Goal: Information Seeking & Learning: Learn about a topic

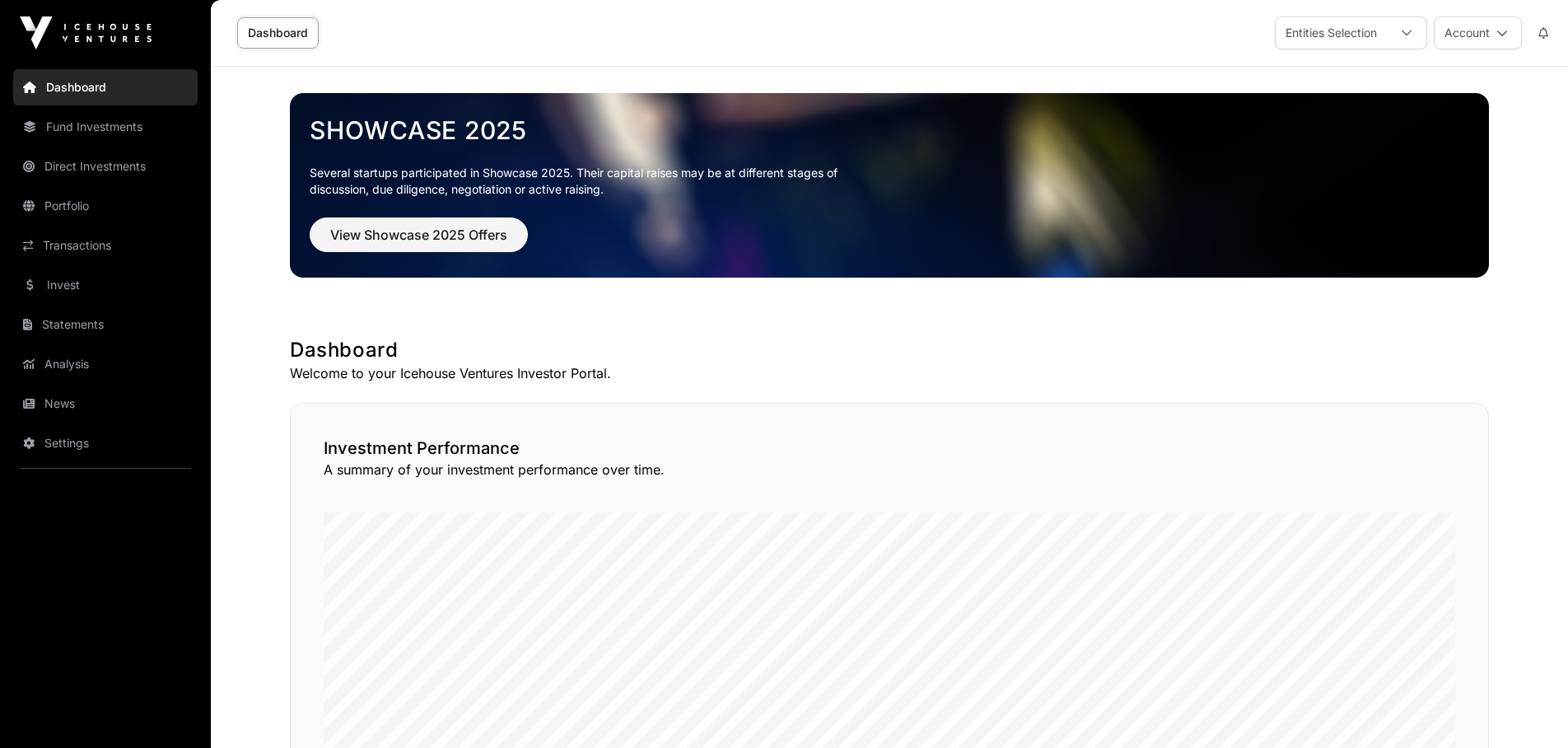
click at [102, 135] on link "Fund Investments" at bounding box center [106, 126] width 184 height 36
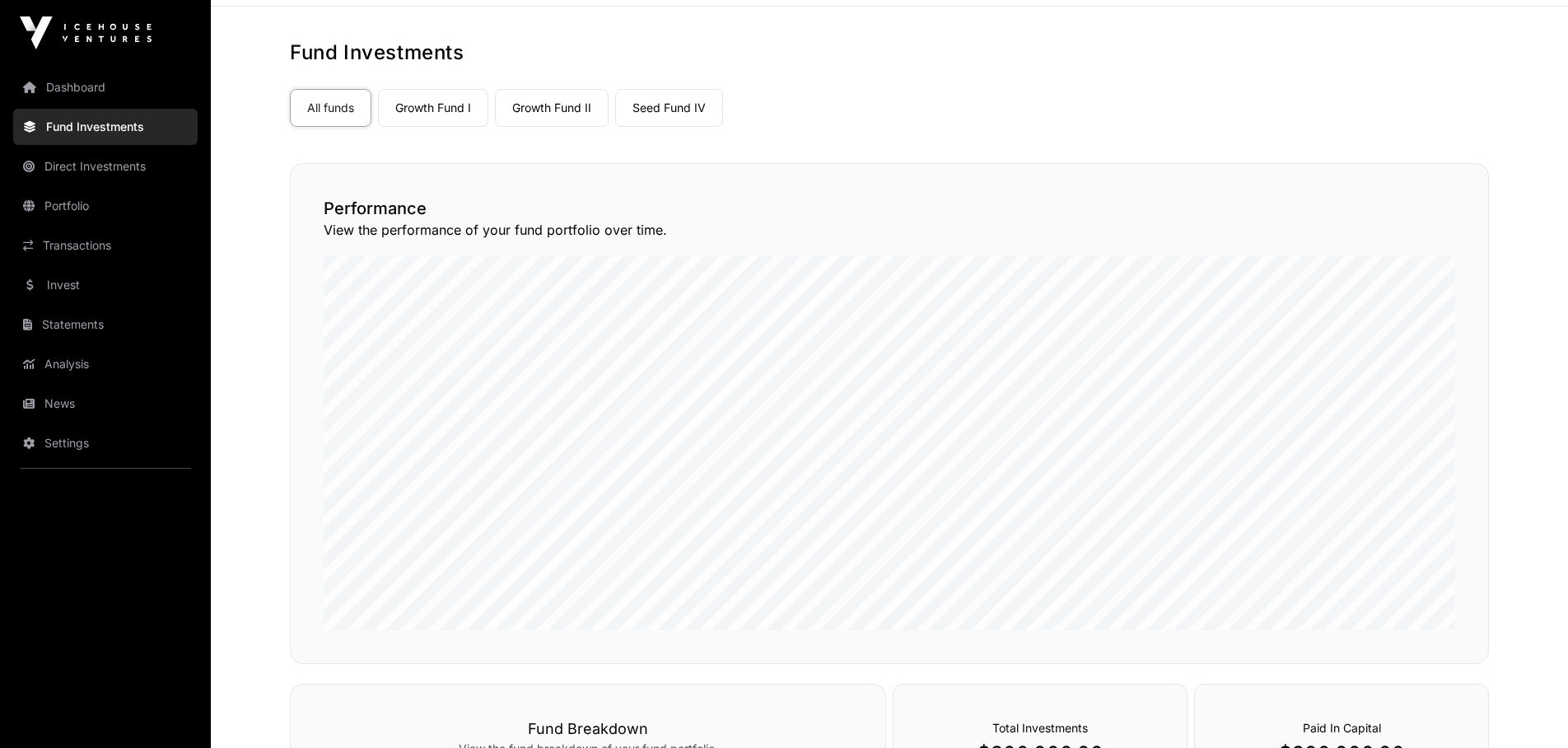
scroll to position [61, 0]
click at [553, 117] on link "Growth Fund II" at bounding box center [551, 107] width 113 height 38
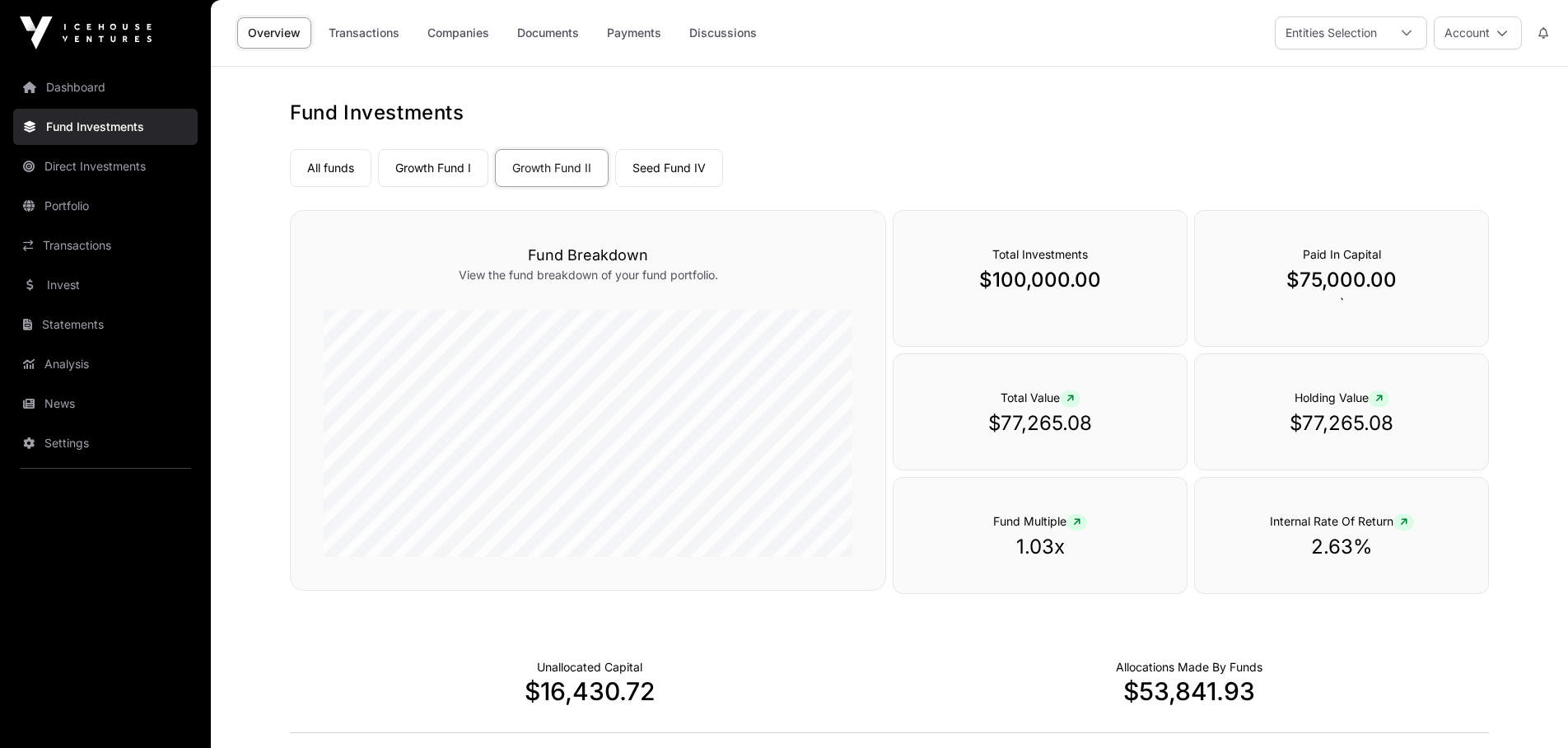
click at [453, 45] on link "Companies" at bounding box center [458, 33] width 83 height 31
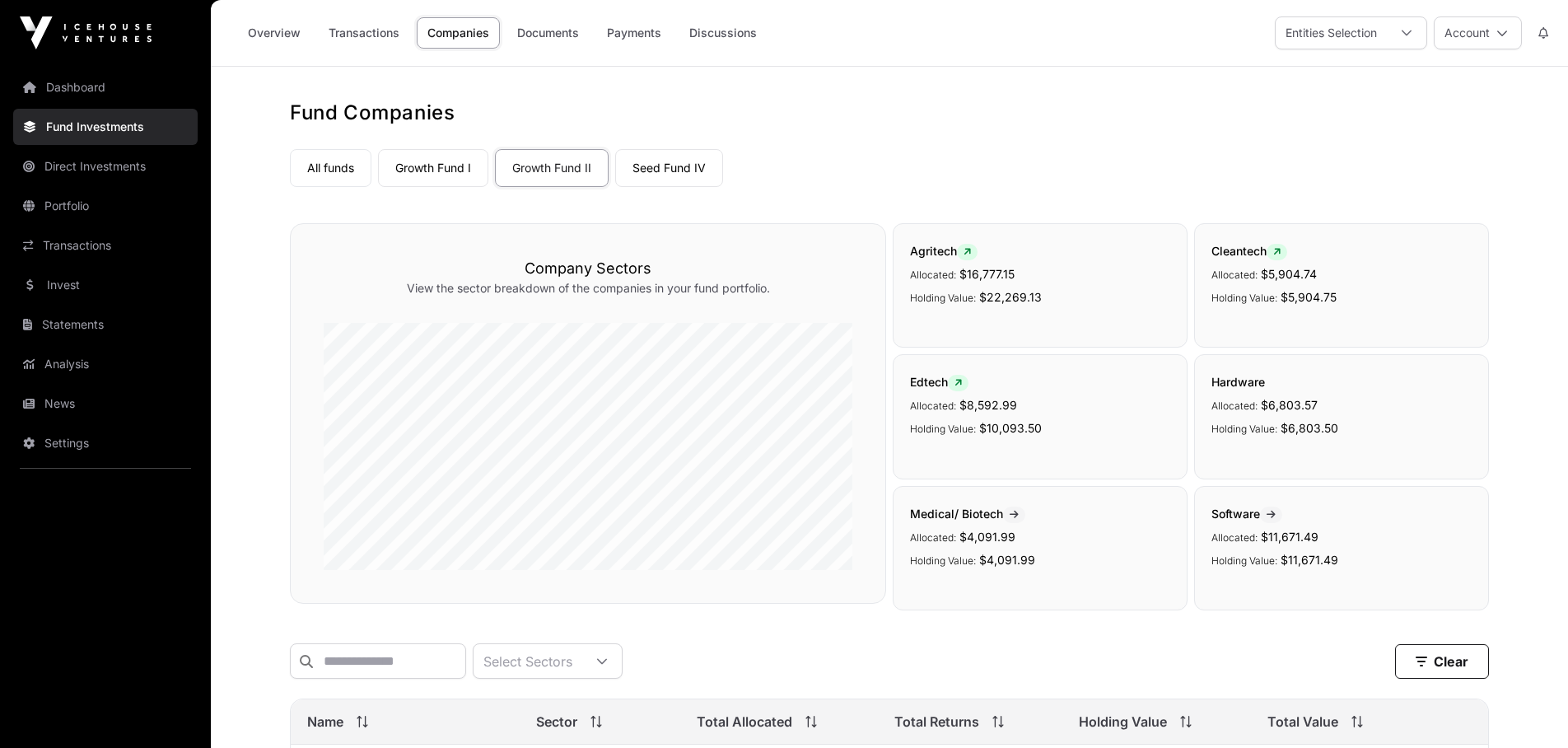
click at [60, 284] on link "Invest" at bounding box center [106, 284] width 184 height 36
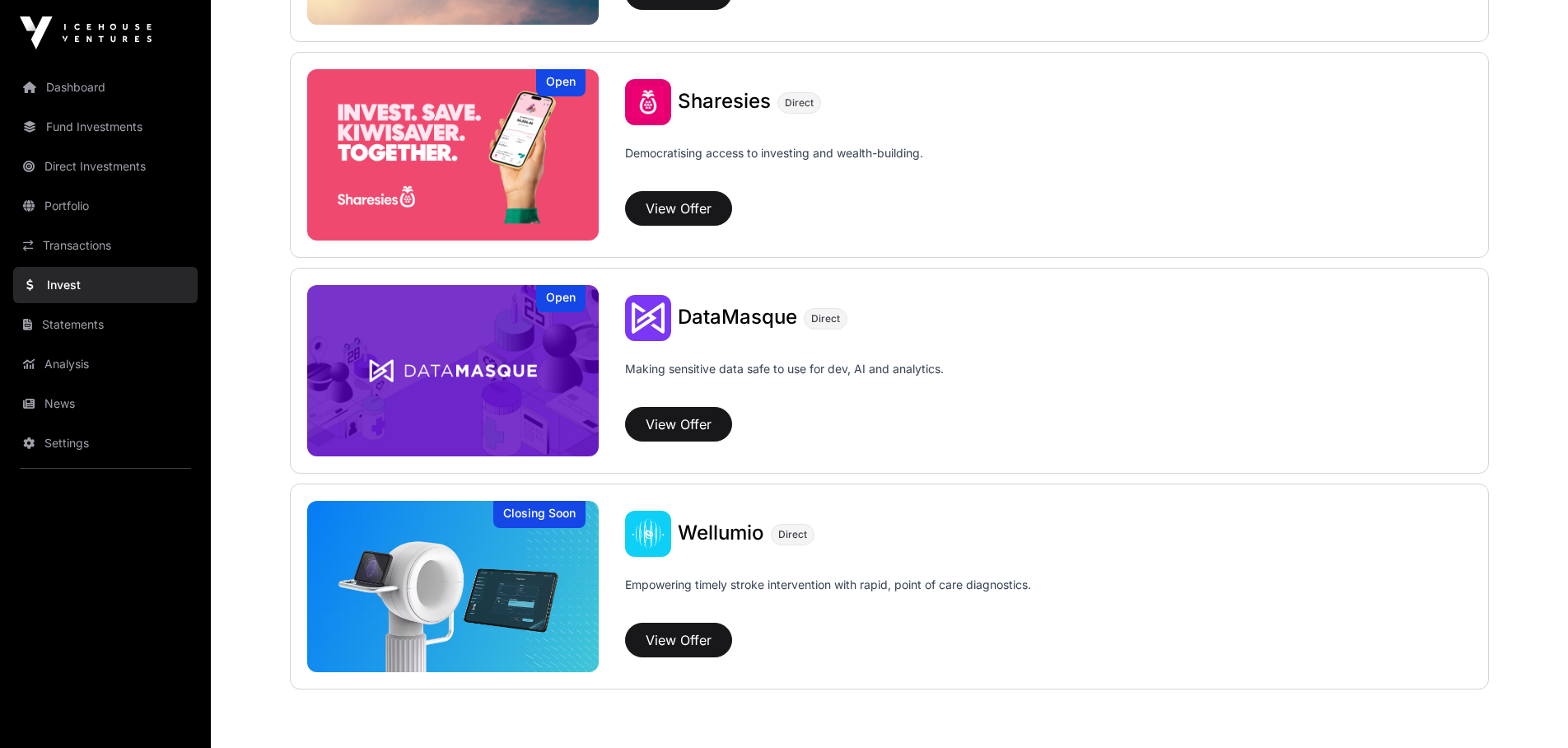
scroll to position [2182, 0]
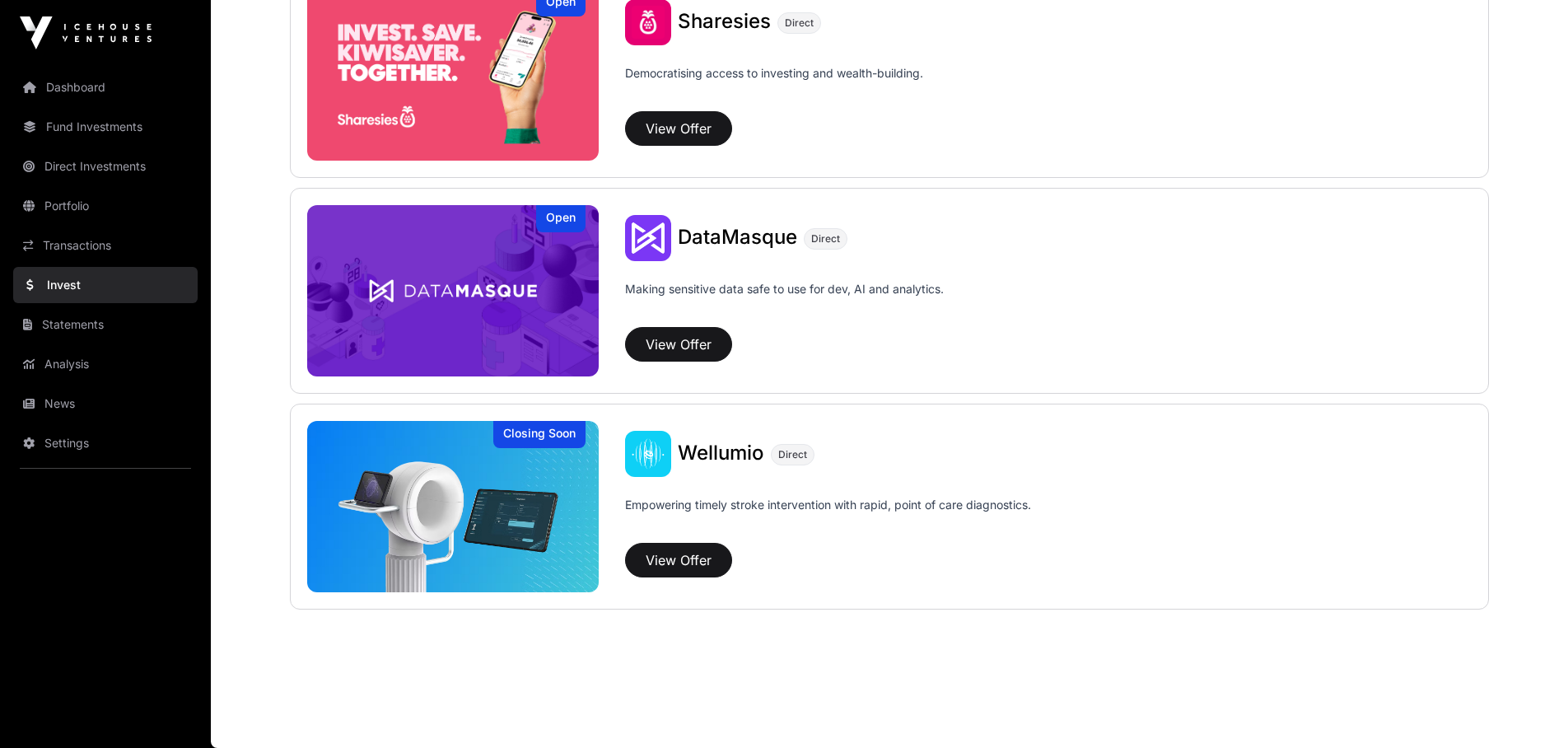
click at [75, 91] on link "Dashboard" at bounding box center [106, 86] width 184 height 36
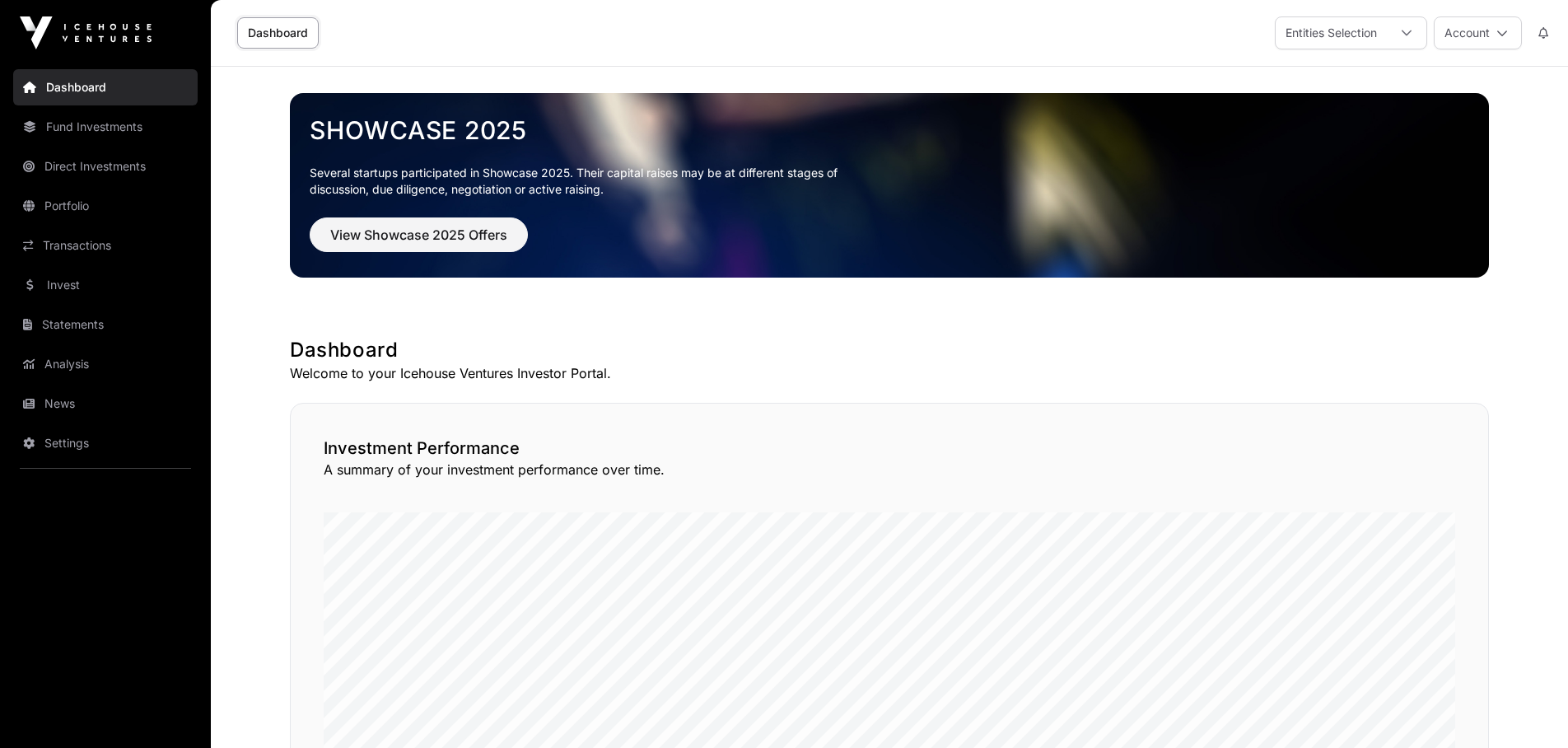
click at [126, 117] on link "Fund Investments" at bounding box center [106, 126] width 184 height 36
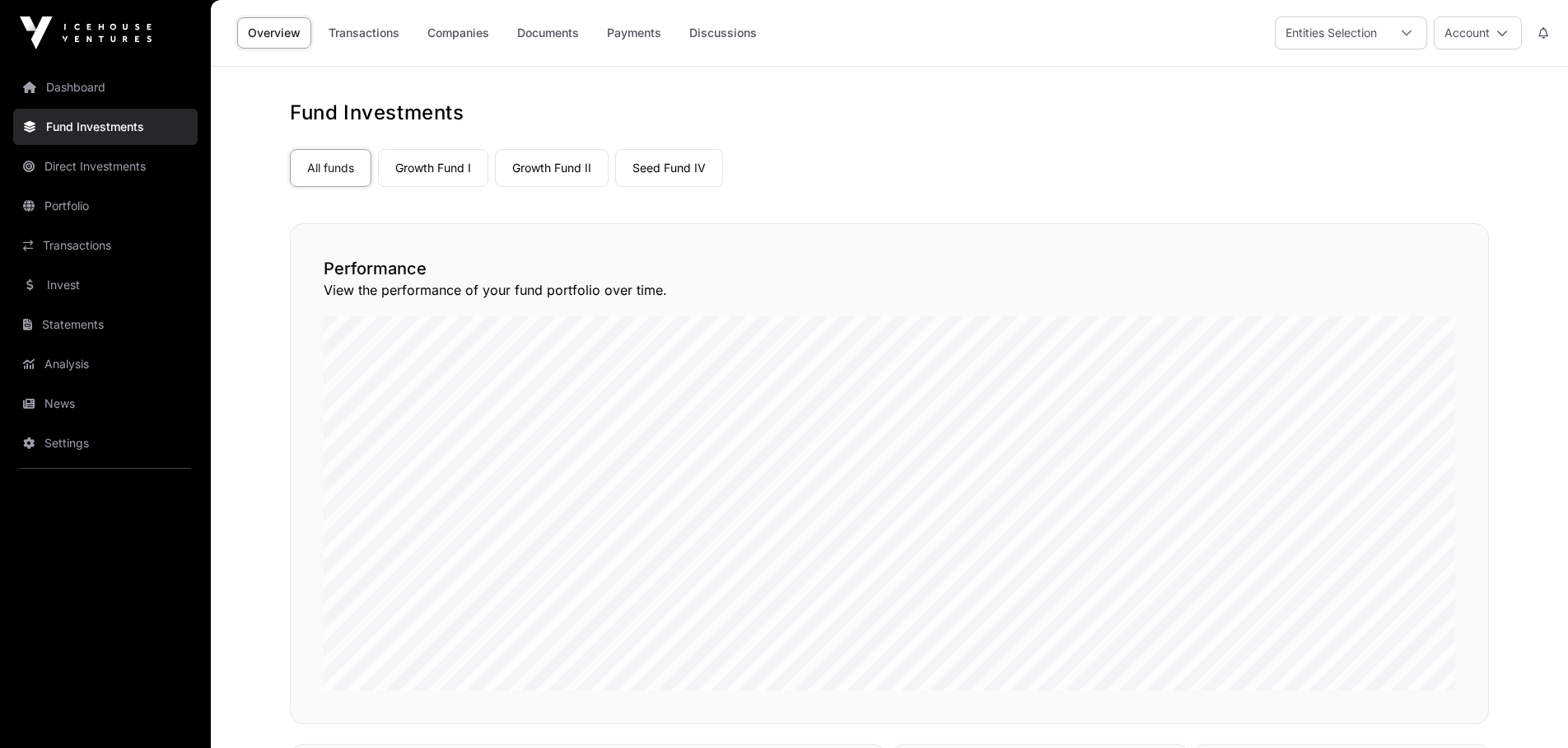
click at [703, 177] on link "Seed Fund IV" at bounding box center [669, 168] width 108 height 38
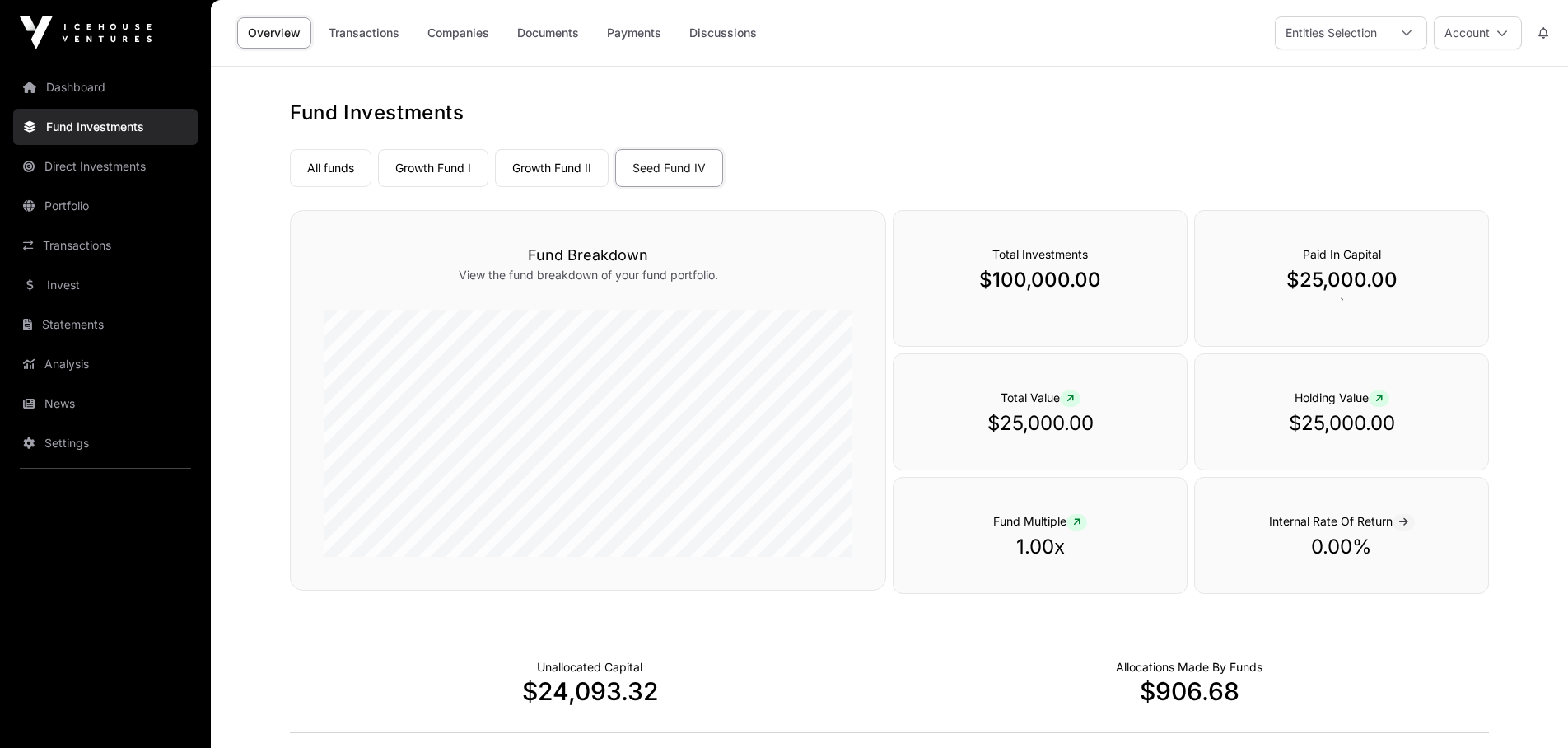
click at [464, 30] on link "Companies" at bounding box center [458, 33] width 83 height 31
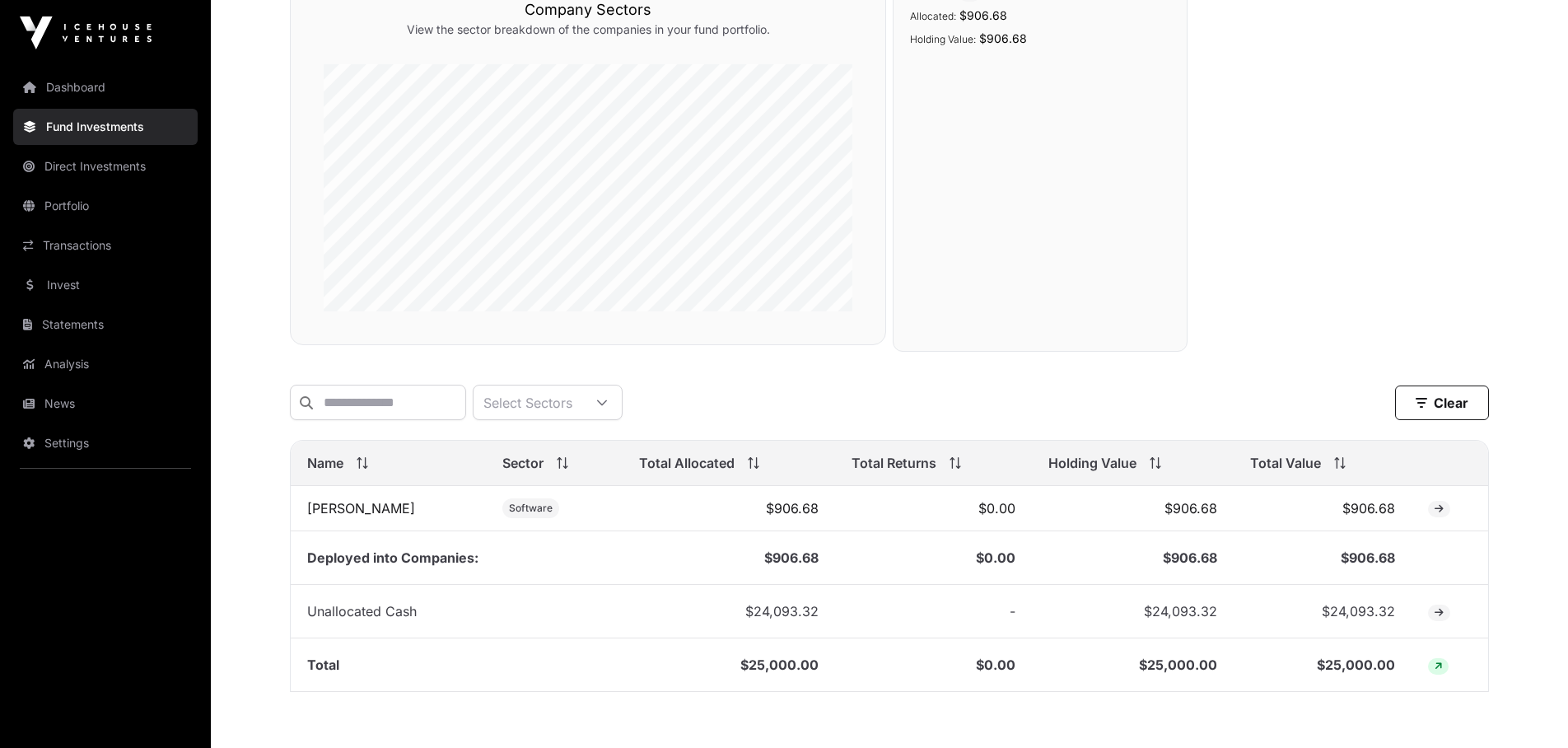
scroll to position [343, 0]
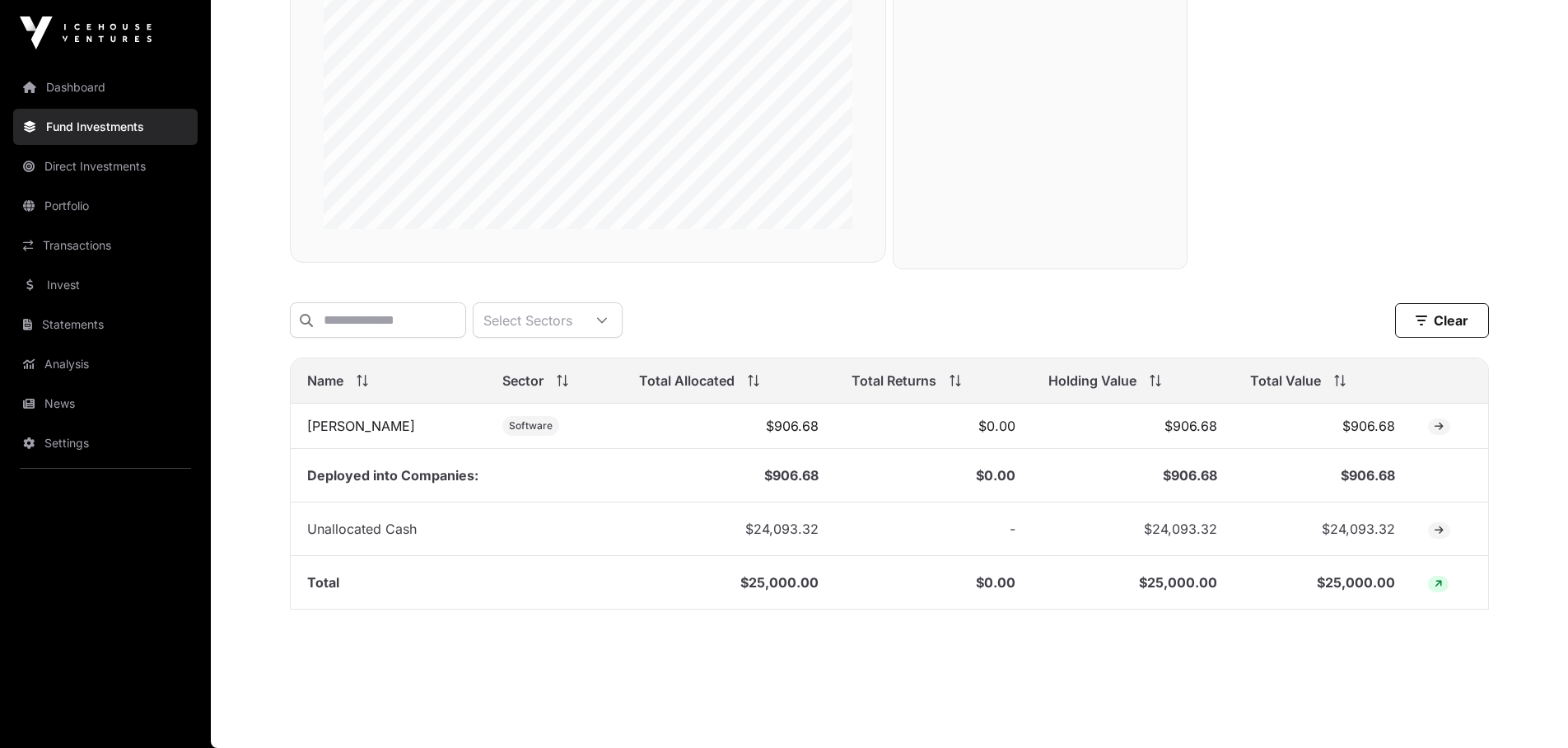
click at [80, 81] on link "Dashboard" at bounding box center [106, 86] width 184 height 36
